Goal: Information Seeking & Learning: Find contact information

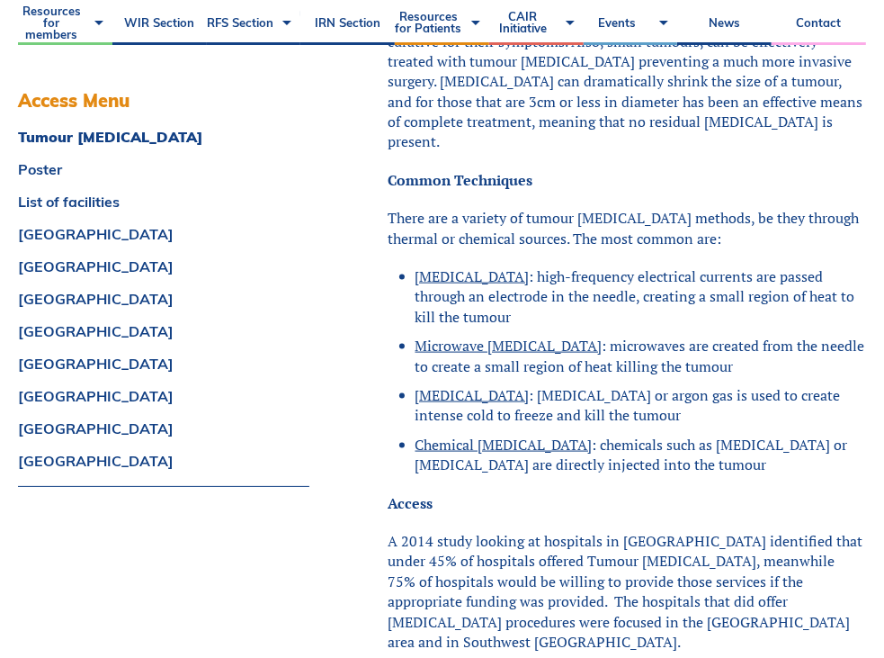
scroll to position [1477, 0]
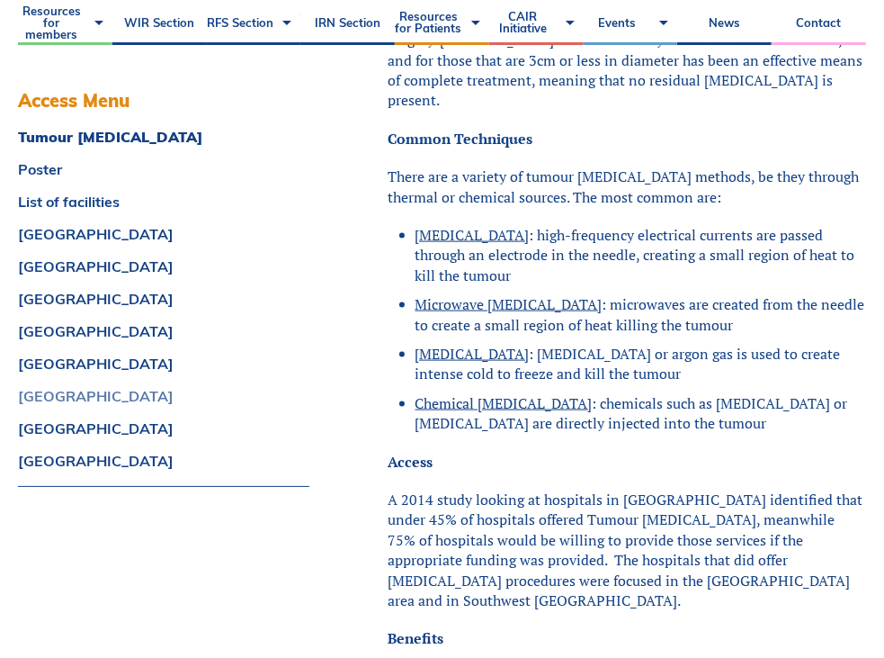
click at [54, 392] on link "[GEOGRAPHIC_DATA]" at bounding box center [163, 396] width 291 height 14
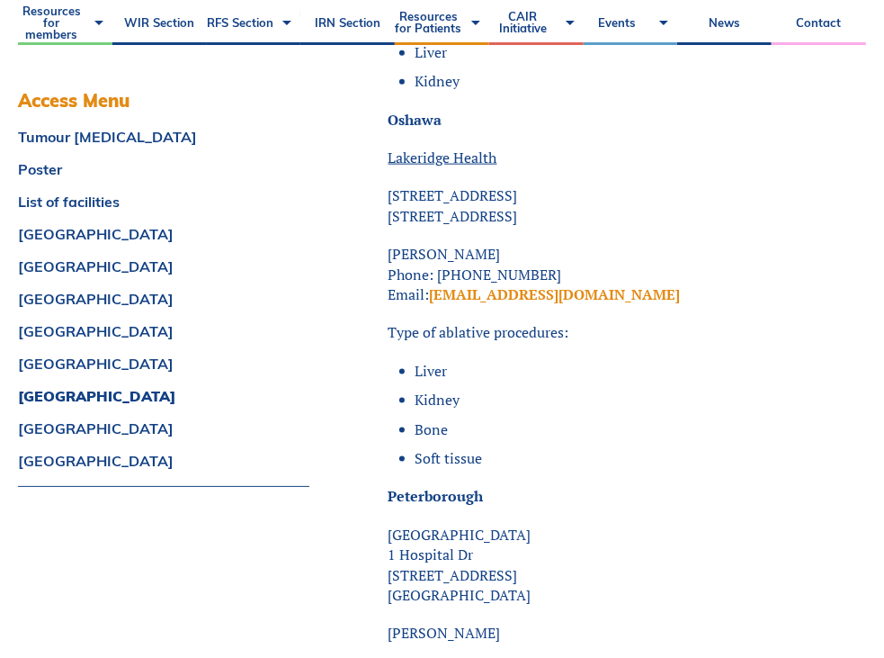
scroll to position [10311, 0]
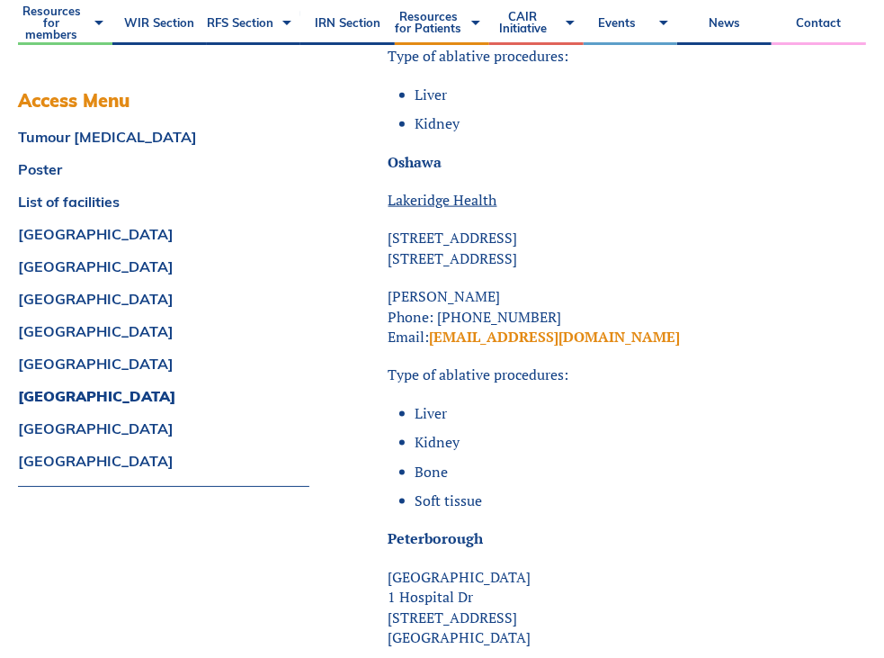
drag, startPoint x: 502, startPoint y: 217, endPoint x: 389, endPoint y: 211, distance: 113.5
click at [389, 286] on p "[PERSON_NAME] Phone: [PHONE_NUMBER] Email: [EMAIL_ADDRESS][DOMAIN_NAME]" at bounding box center [628, 316] width 478 height 60
copy p "[PERSON_NAME]"
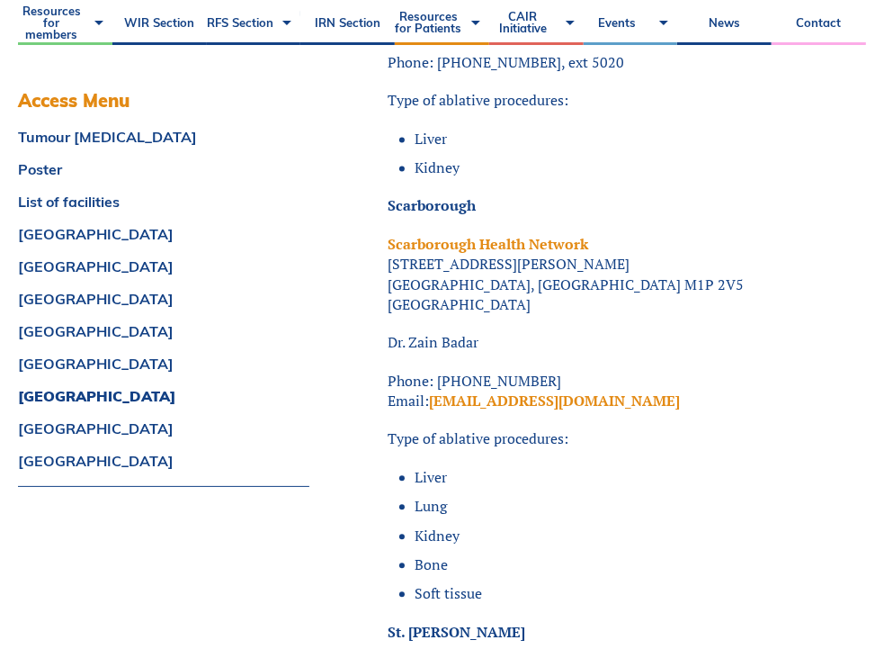
scroll to position [11473, 0]
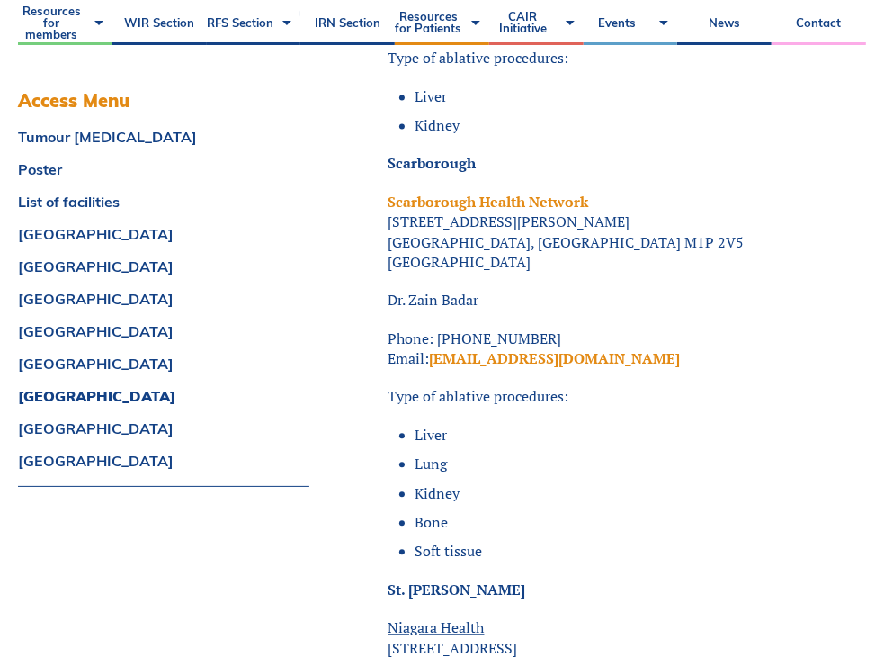
drag, startPoint x: 505, startPoint y: 217, endPoint x: 385, endPoint y: 217, distance: 119.6
copy p "Dr. Zain Badar"
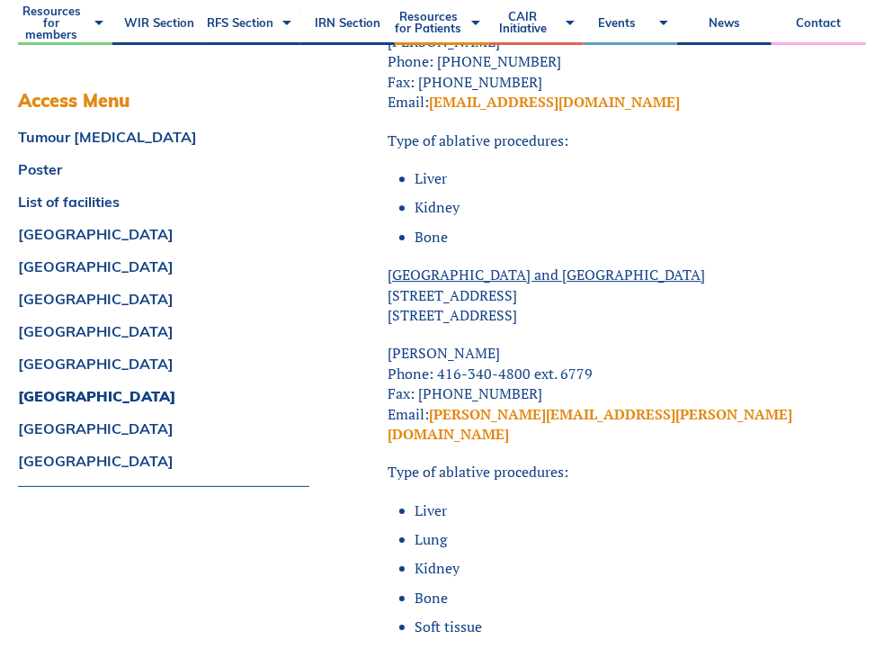
scroll to position [12525, 0]
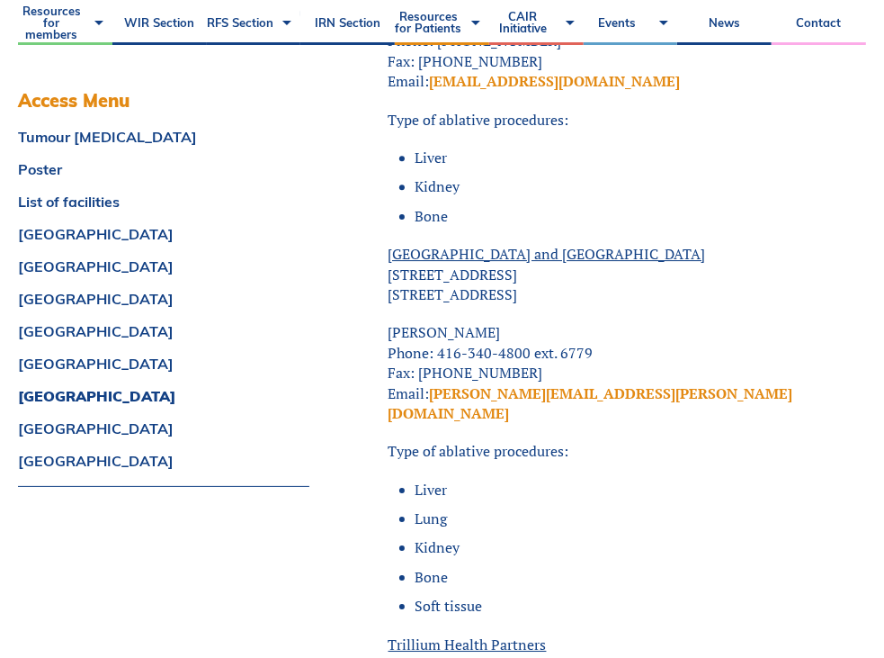
drag, startPoint x: 515, startPoint y: 255, endPoint x: 372, endPoint y: 262, distance: 144.1
copy p "[PERSON_NAME]"
click at [802, 508] on li "Lung" at bounding box center [641, 518] width 451 height 20
click at [102, 136] on link "Tumour [MEDICAL_DATA]" at bounding box center [163, 137] width 291 height 14
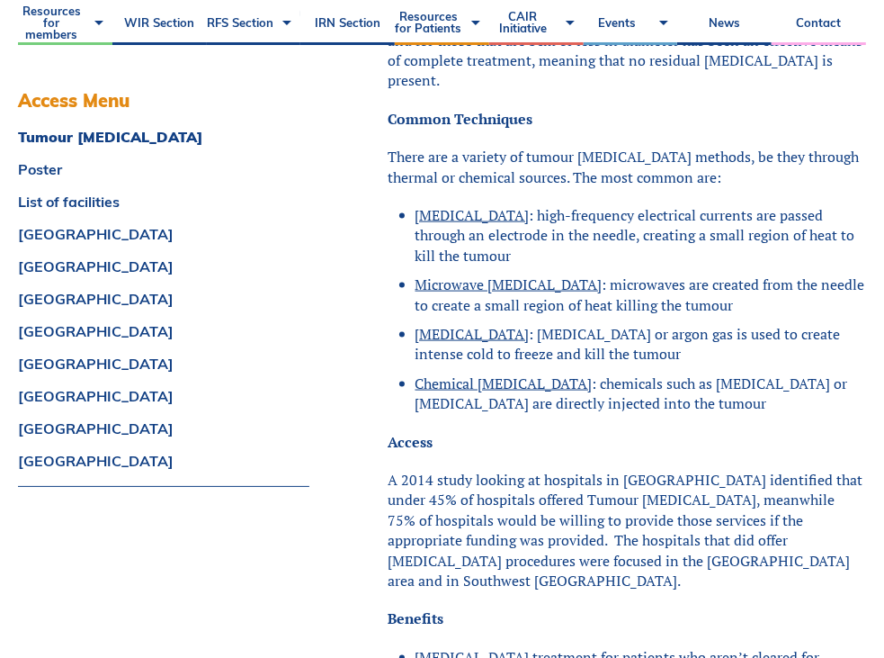
scroll to position [1475, 0]
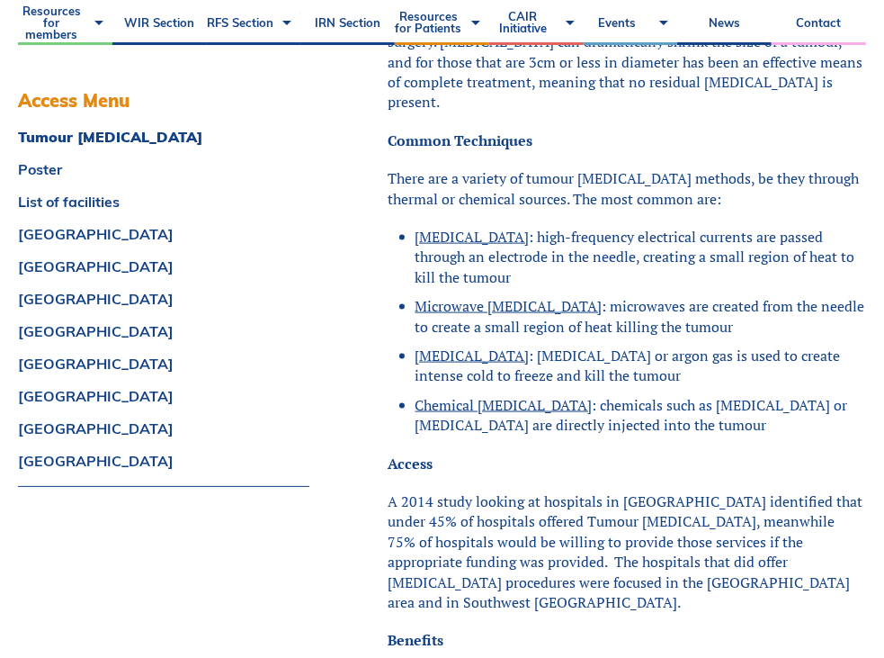
click at [417, 345] on span "[MEDICAL_DATA]" at bounding box center [473, 355] width 114 height 20
drag, startPoint x: 417, startPoint y: 334, endPoint x: 497, endPoint y: 345, distance: 79.9
click at [497, 345] on span "[MEDICAL_DATA]" at bounding box center [473, 355] width 114 height 20
copy span "[MEDICAL_DATA]"
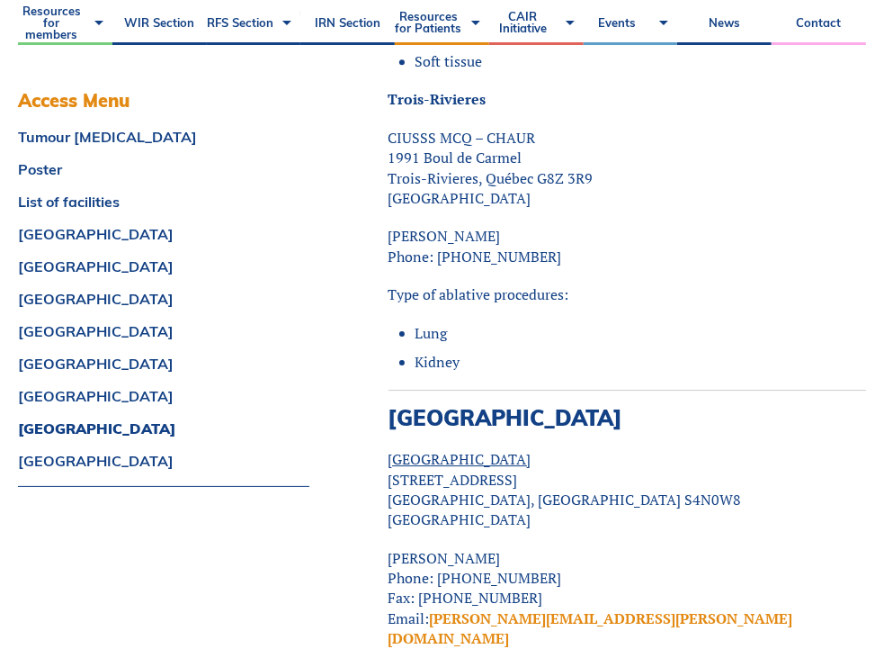
scroll to position [16899, 0]
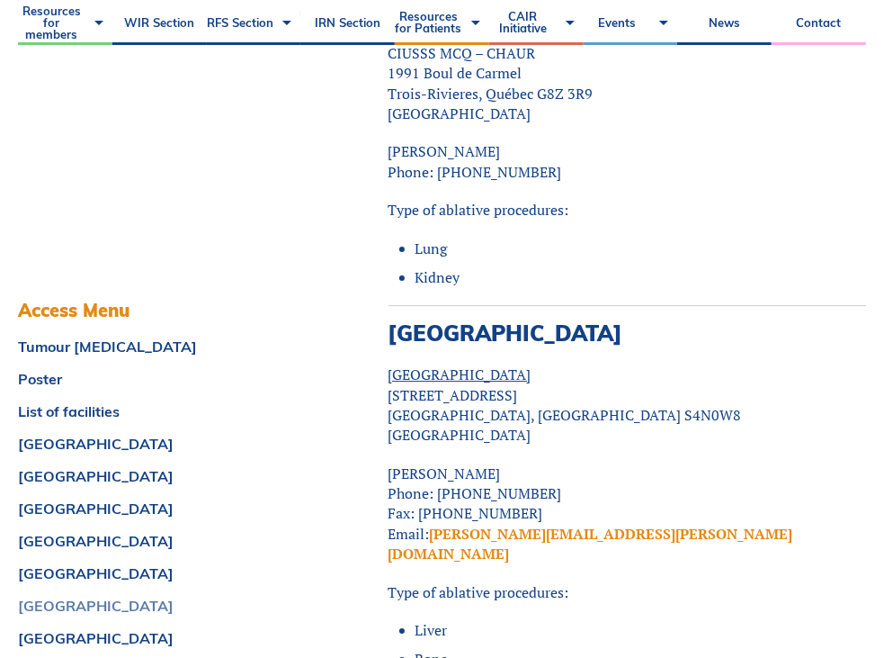
click at [25, 598] on link "[GEOGRAPHIC_DATA]" at bounding box center [158, 605] width 281 height 14
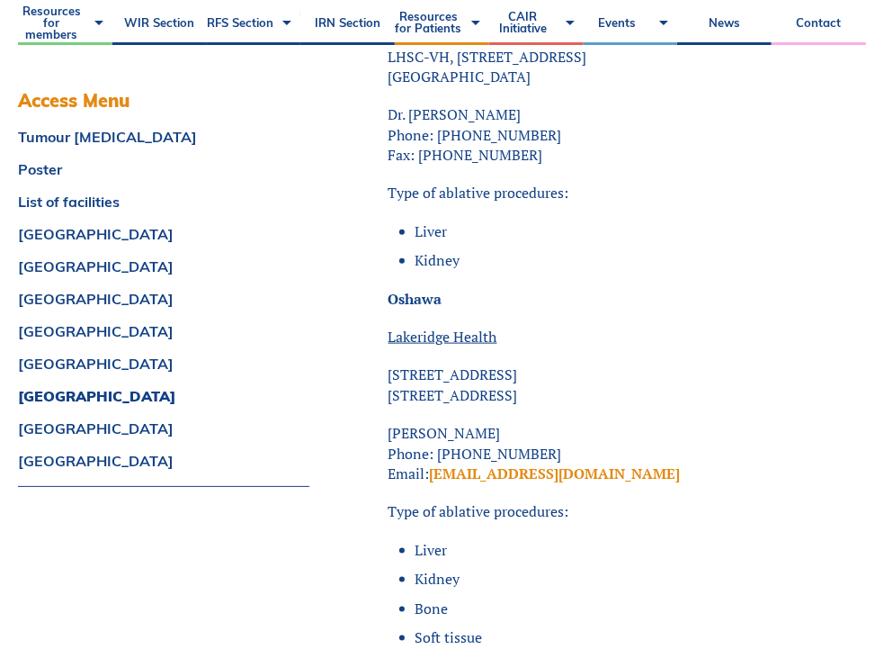
scroll to position [10238, 0]
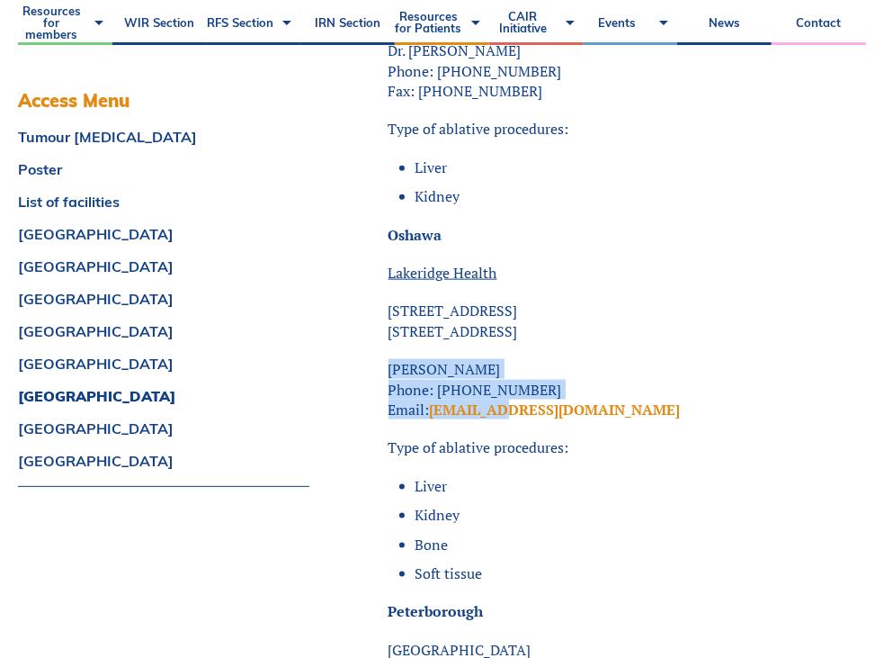
drag, startPoint x: 378, startPoint y: 285, endPoint x: 504, endPoint y: 328, distance: 133.1
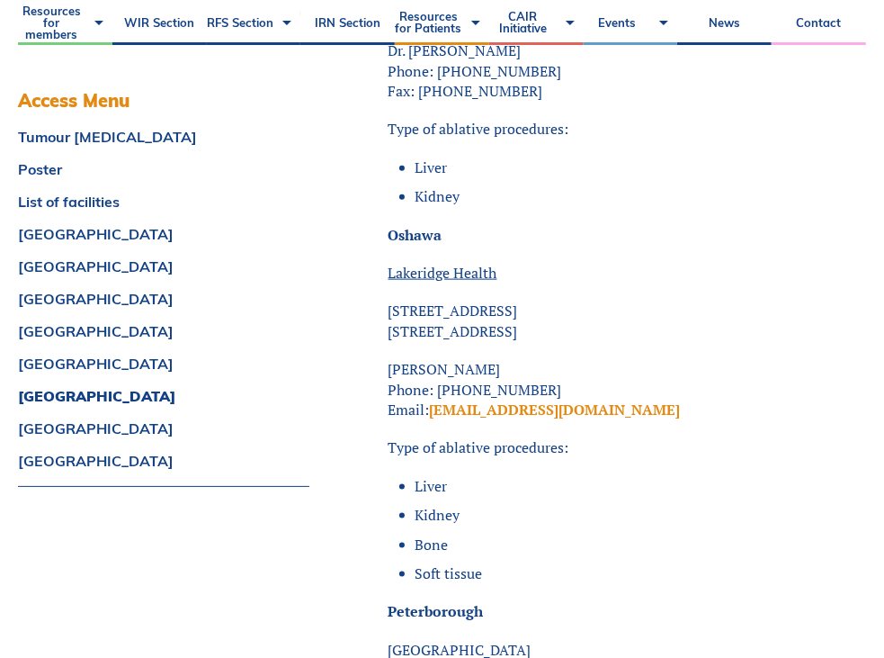
drag, startPoint x: 504, startPoint y: 328, endPoint x: 341, endPoint y: 211, distance: 200.5
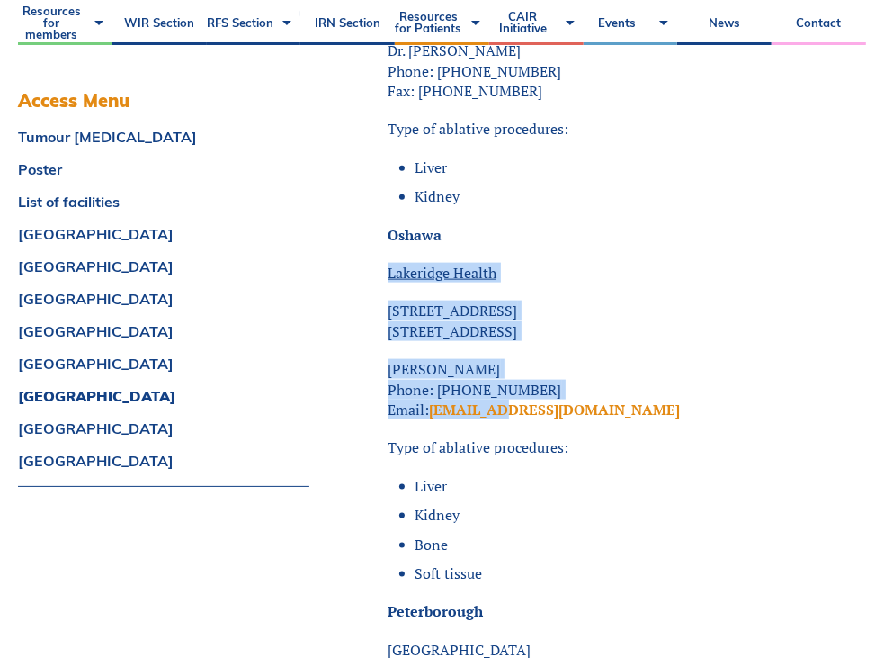
drag, startPoint x: 374, startPoint y: 190, endPoint x: 524, endPoint y: 337, distance: 209.9
copy div "[GEOGRAPHIC_DATA][STREET_ADDRESS] [GEOGRAPHIC_DATA] [PERSON_NAME] Phone: [PHONE…"
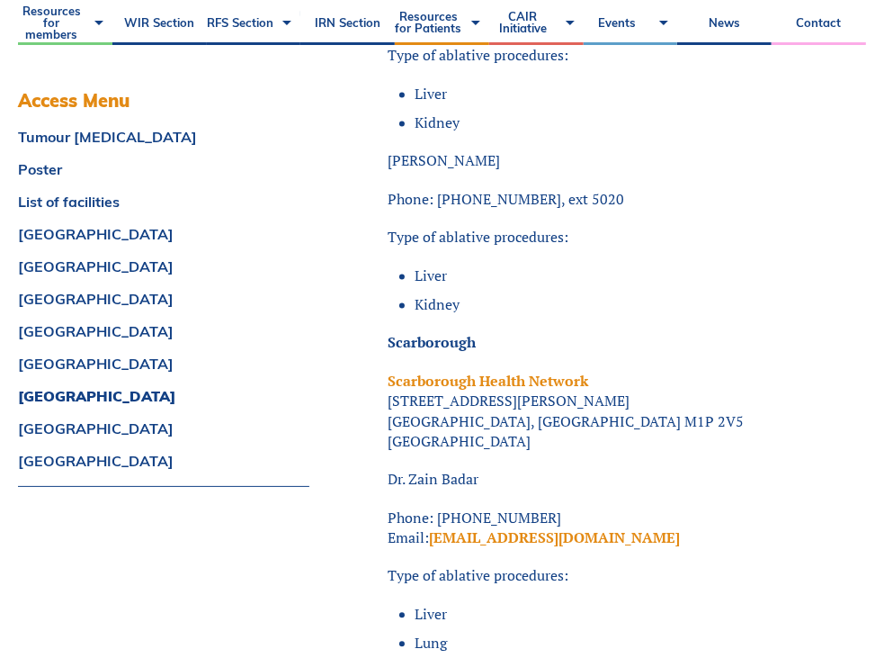
scroll to position [11441, 0]
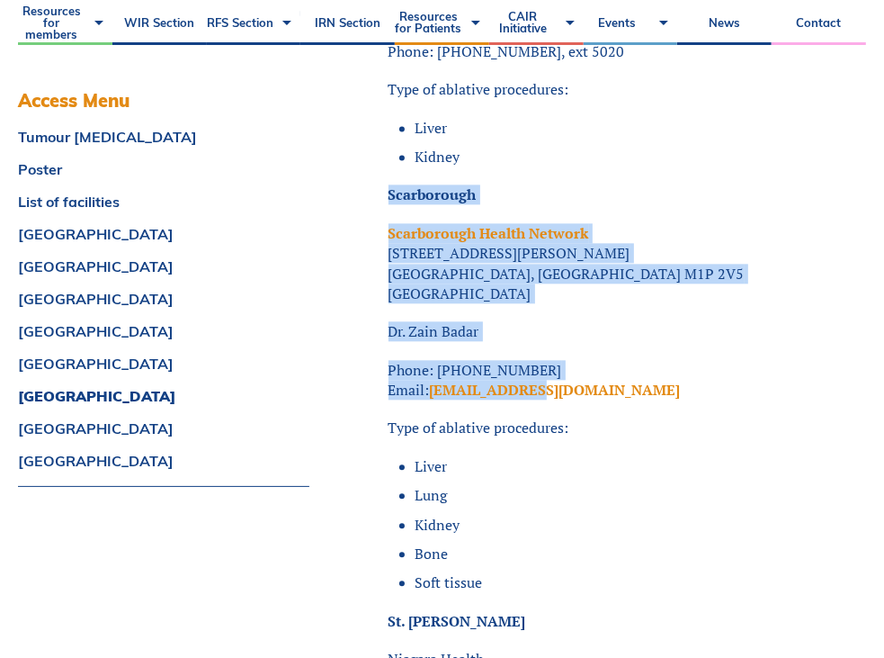
drag, startPoint x: 381, startPoint y: 114, endPoint x: 560, endPoint y: 314, distance: 268.8
copy div "Scarborough Scarborough Health Network [STREET_ADDRESS][GEOGRAPHIC_DATA][PERSON…"
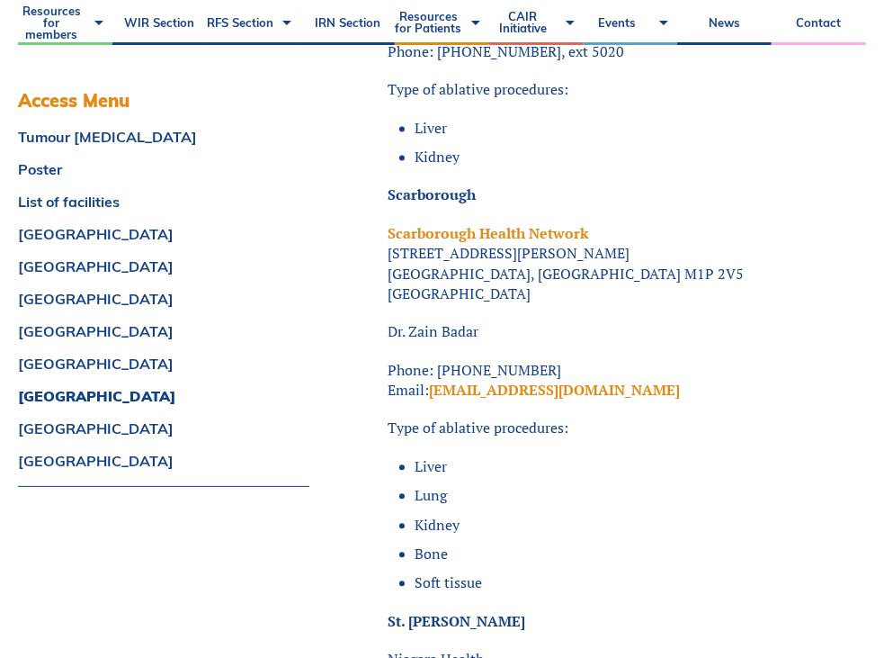
click at [849, 417] on p "Type of ablative procedures:" at bounding box center [628, 427] width 478 height 20
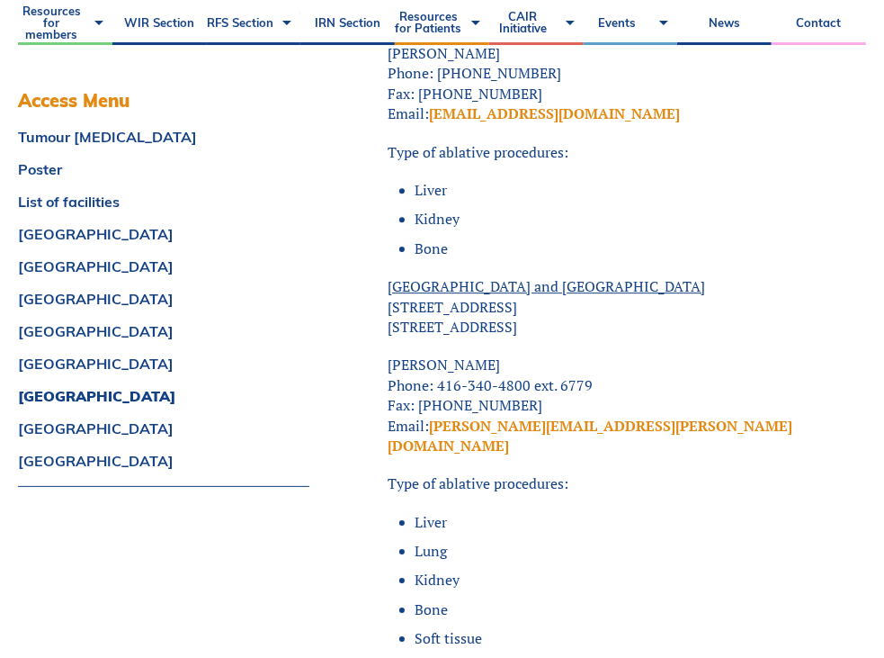
scroll to position [12535, 0]
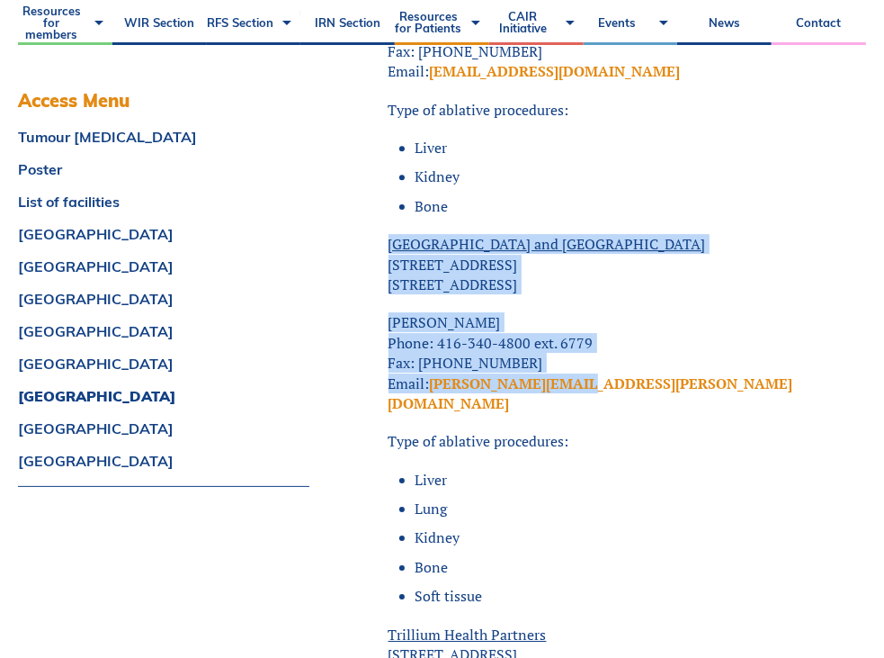
drag, startPoint x: 646, startPoint y: 297, endPoint x: 330, endPoint y: 170, distance: 340.3
copy div "[GEOGRAPHIC_DATA] and [GEOGRAPHIC_DATA] [STREET_ADDRESS] [PERSON_NAME] Phone: 4…"
